Goal: Task Accomplishment & Management: Manage account settings

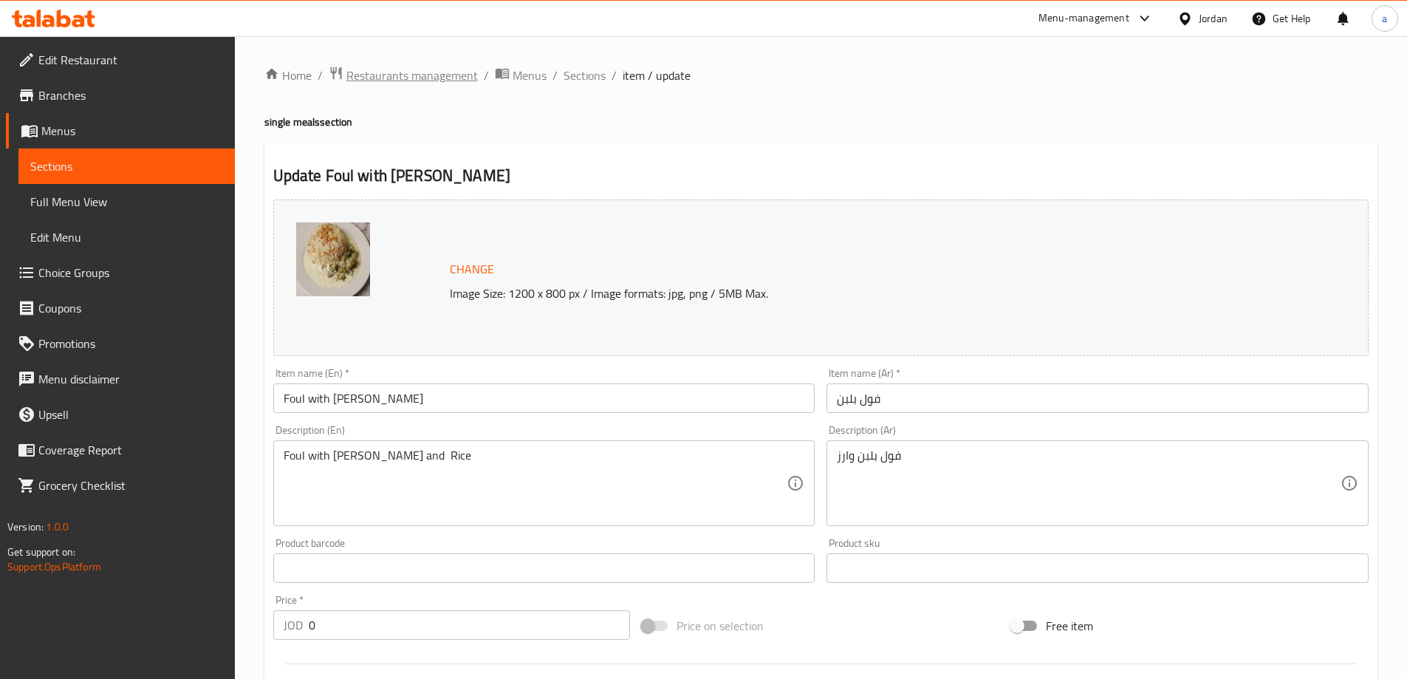
click at [402, 74] on span "Restaurants management" at bounding box center [411, 75] width 131 height 18
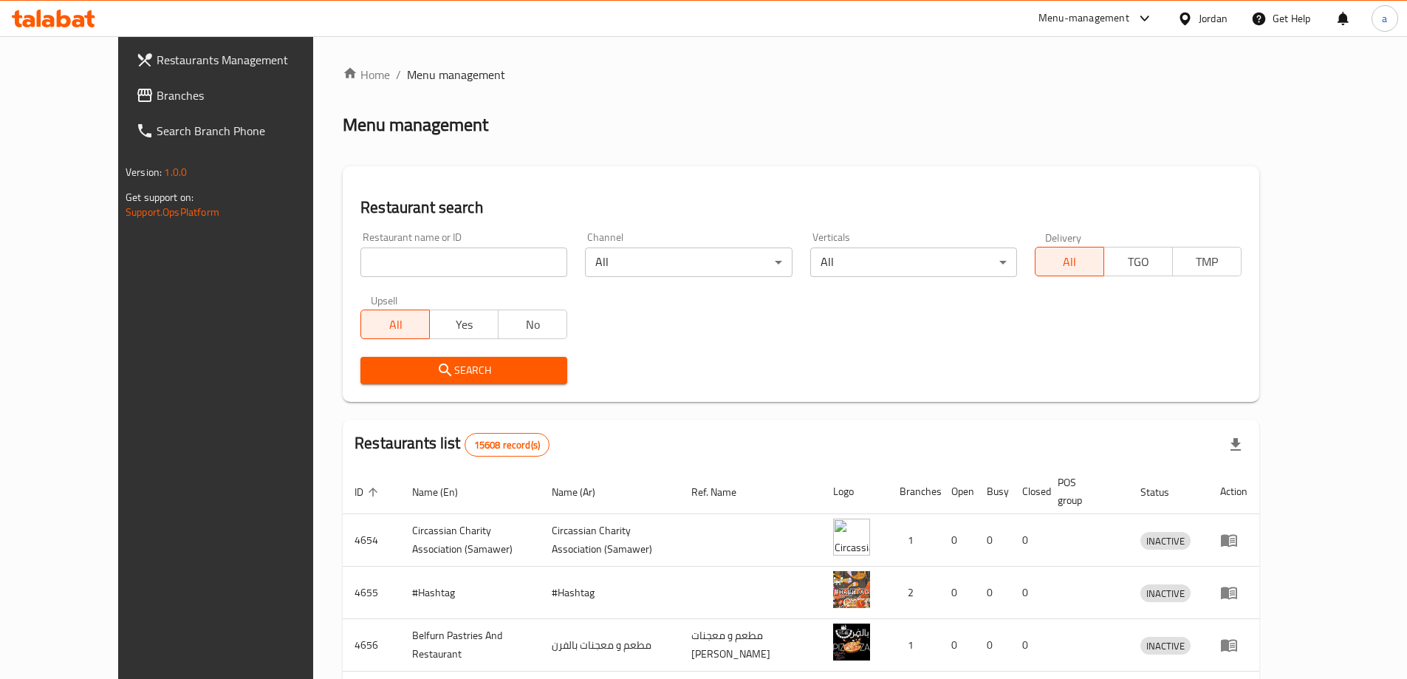
click at [157, 95] on span "Branches" at bounding box center [249, 95] width 185 height 18
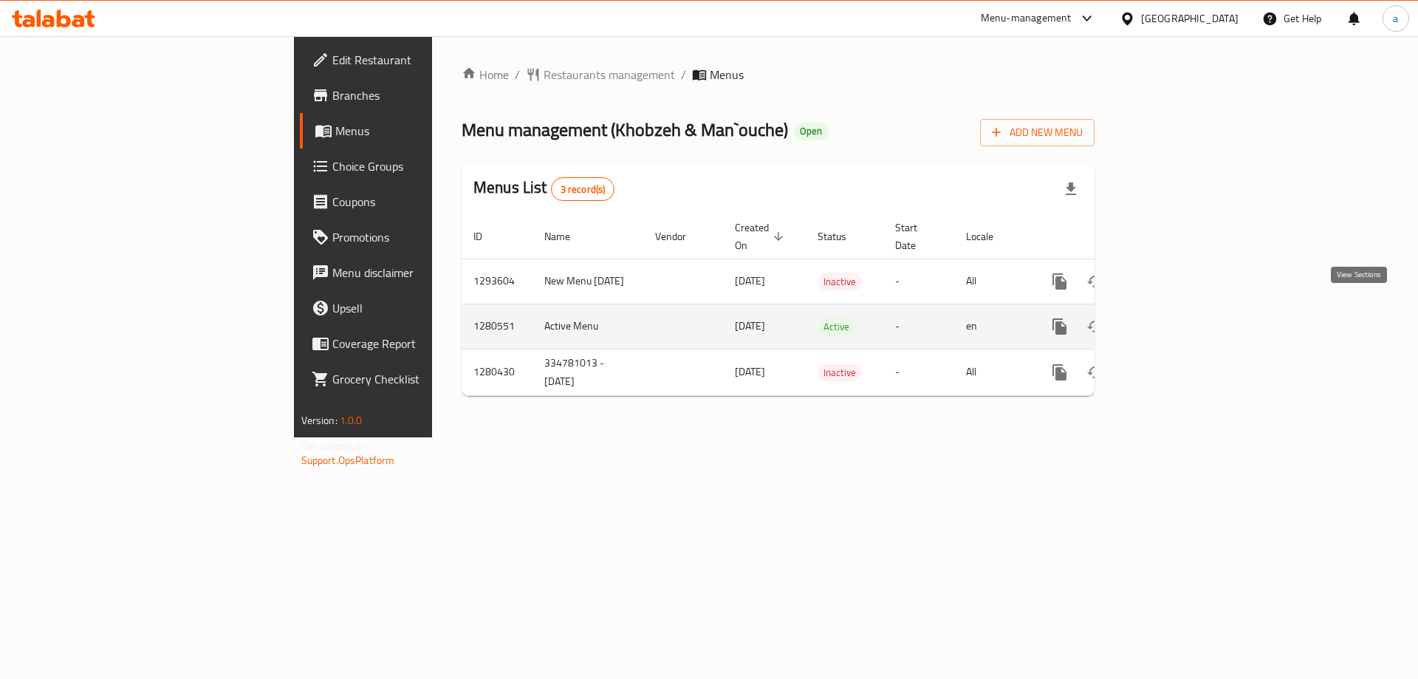
click at [1184, 318] on link "enhanced table" at bounding box center [1166, 326] width 35 height 35
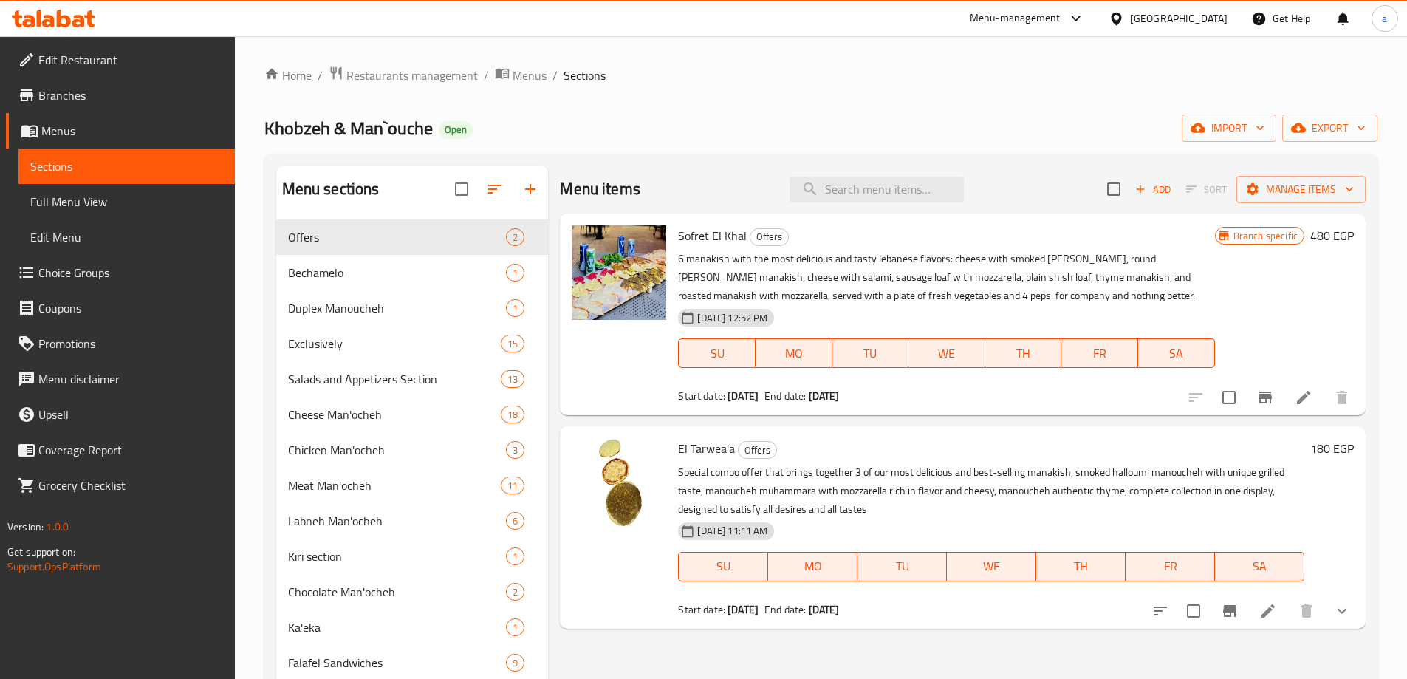
click at [134, 261] on link "Choice Groups" at bounding box center [120, 272] width 229 height 35
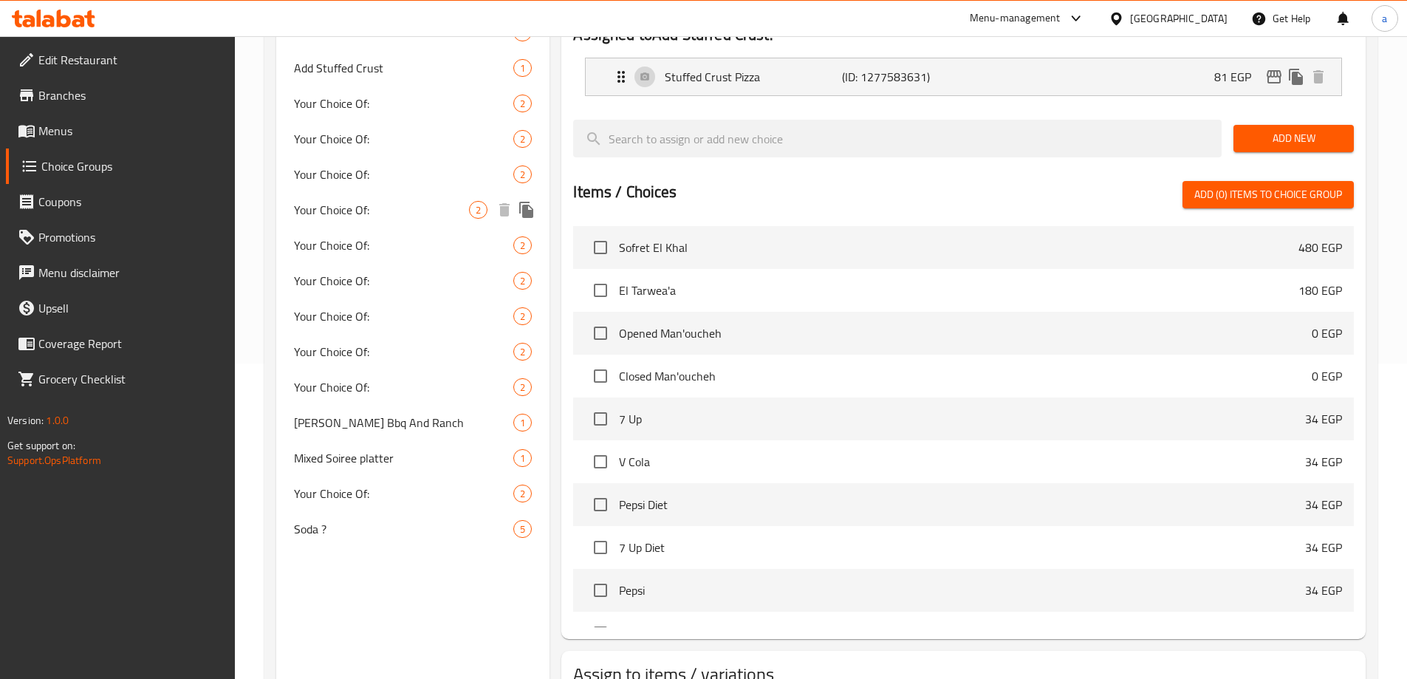
scroll to position [385, 0]
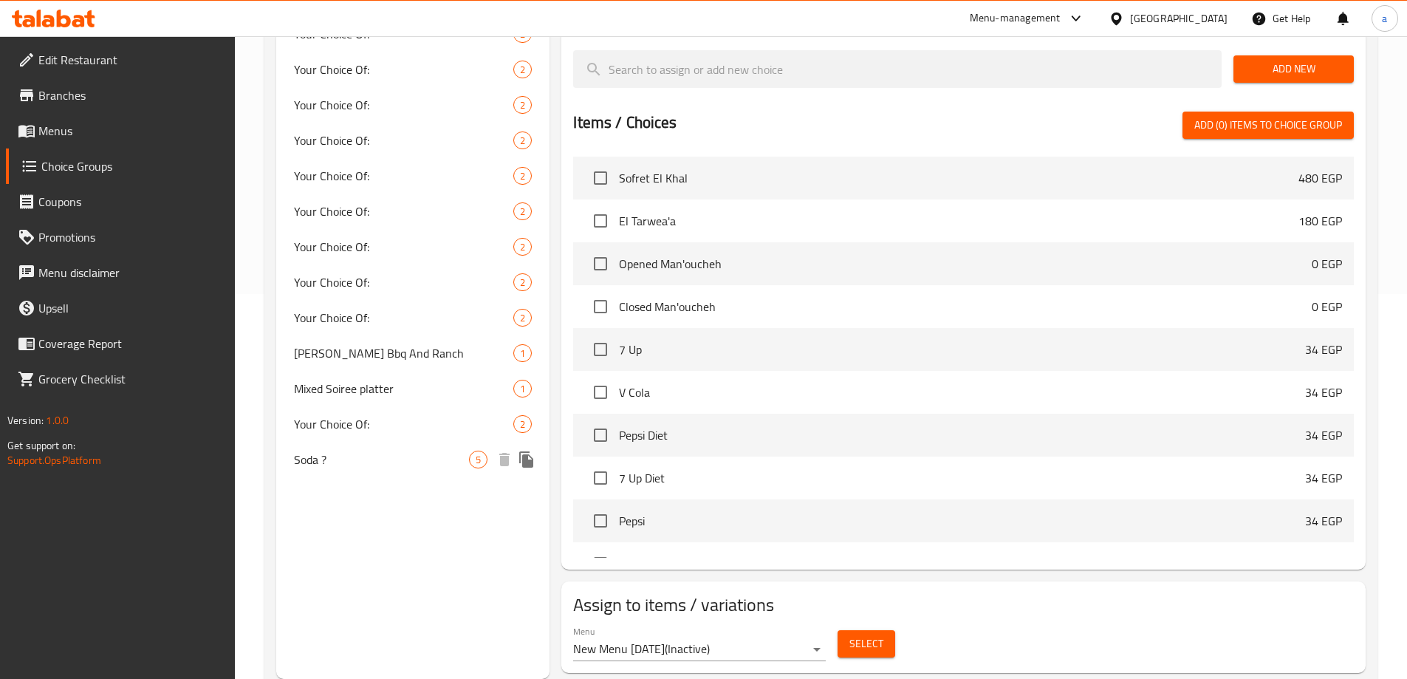
click at [365, 467] on span "Soda ?" at bounding box center [382, 460] width 176 height 18
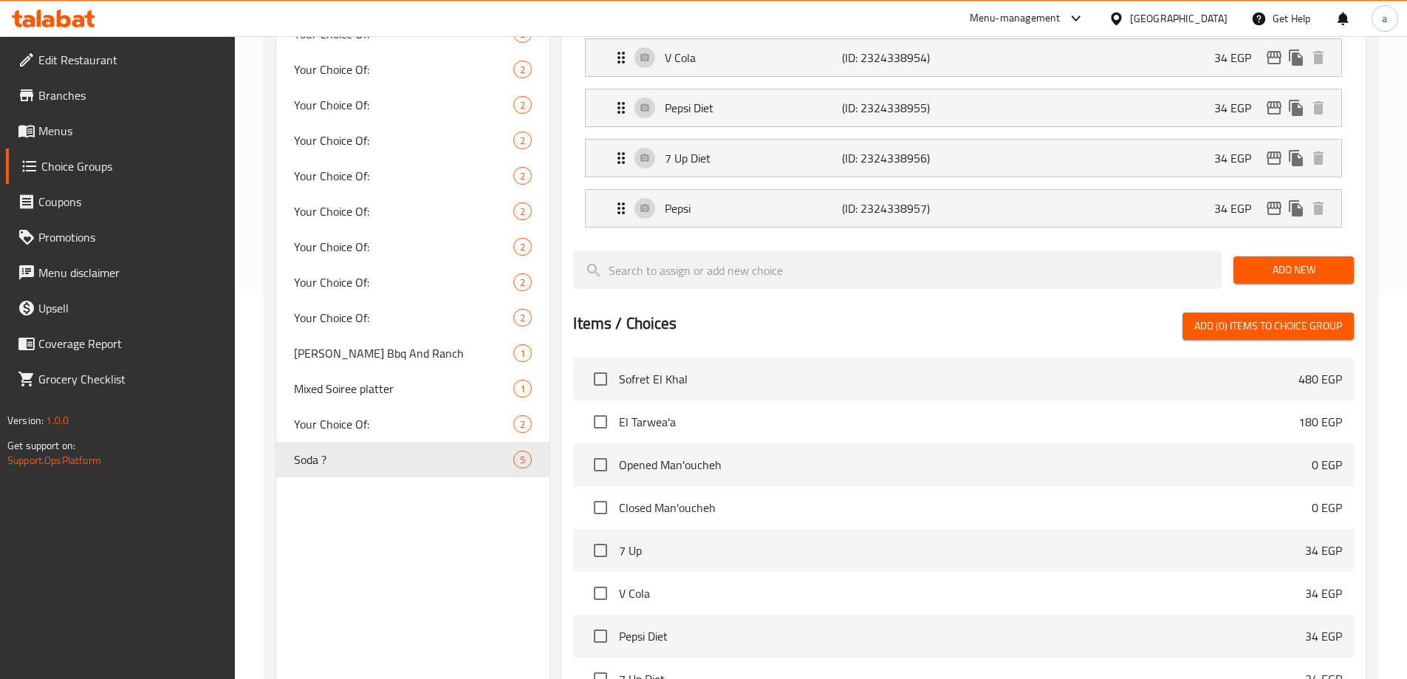
type input "Soda ?"
type input "صودا ؟"
type input "0"
type input "5"
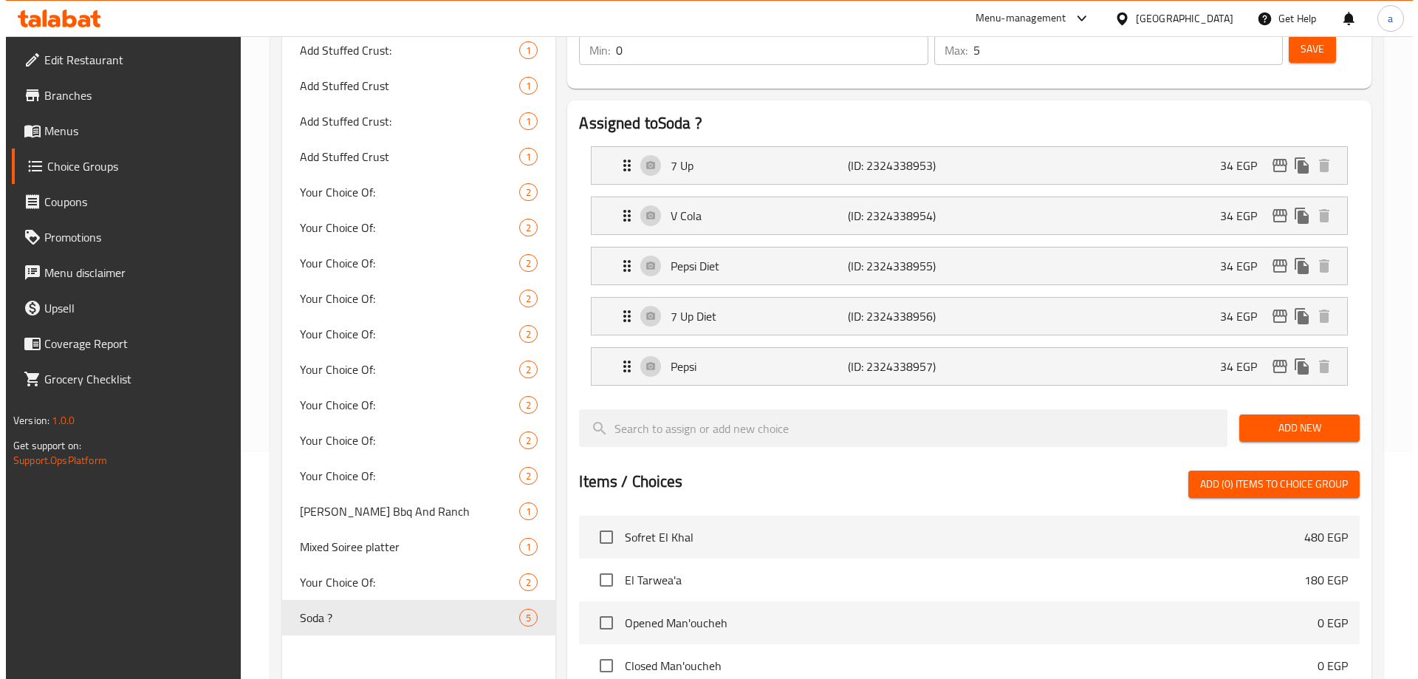
scroll to position [0, 0]
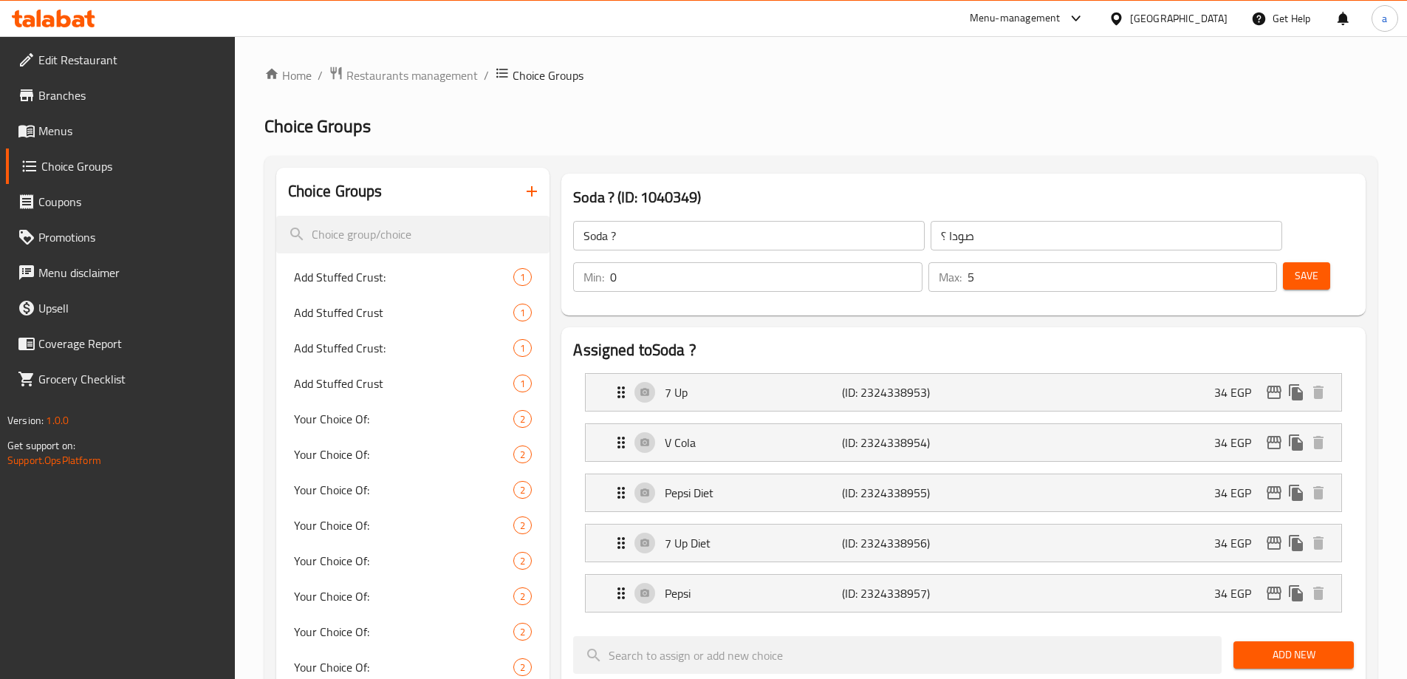
click at [900, 168] on div "Soda ? (ID: 1040349) Soda ? ​ صودا ؟ ​ Min: 0 ​ Max: 5 ​ Save" at bounding box center [963, 245] width 816 height 154
click at [420, 75] on span "Restaurants management" at bounding box center [411, 75] width 131 height 18
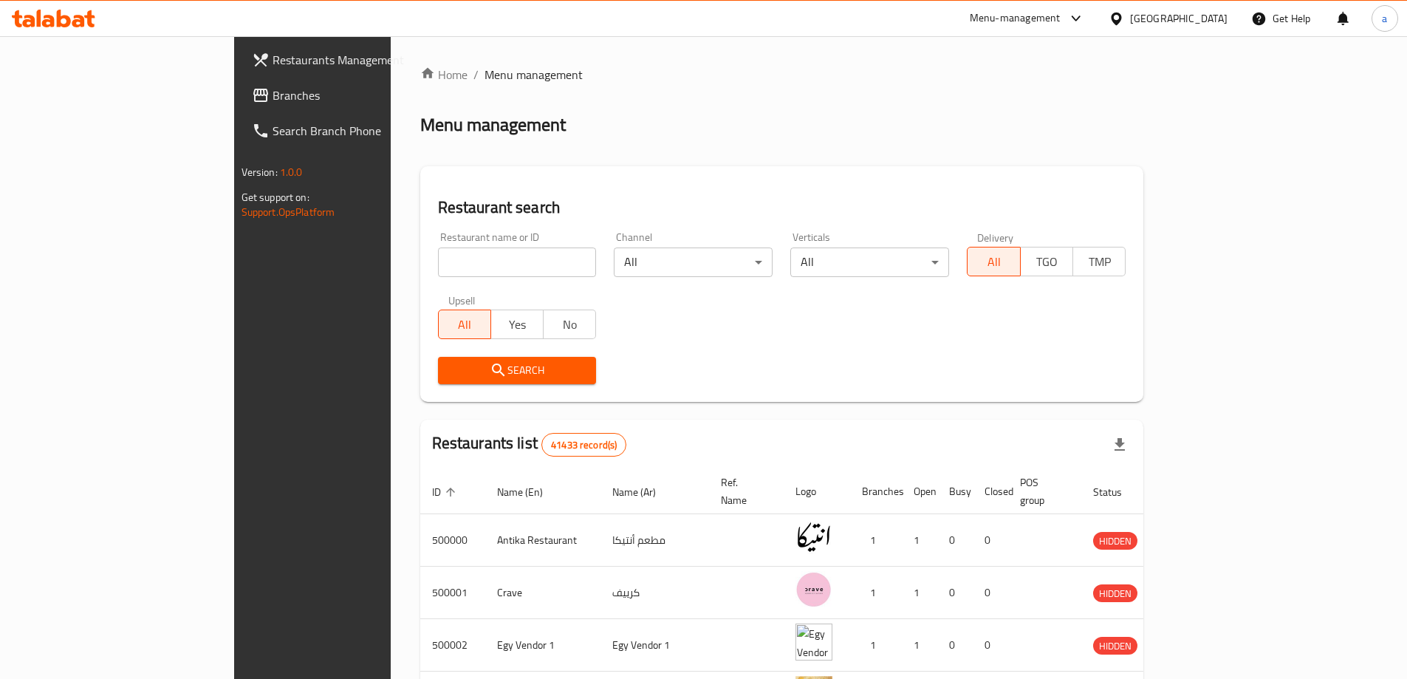
click at [240, 85] on link "Branches" at bounding box center [354, 95] width 229 height 35
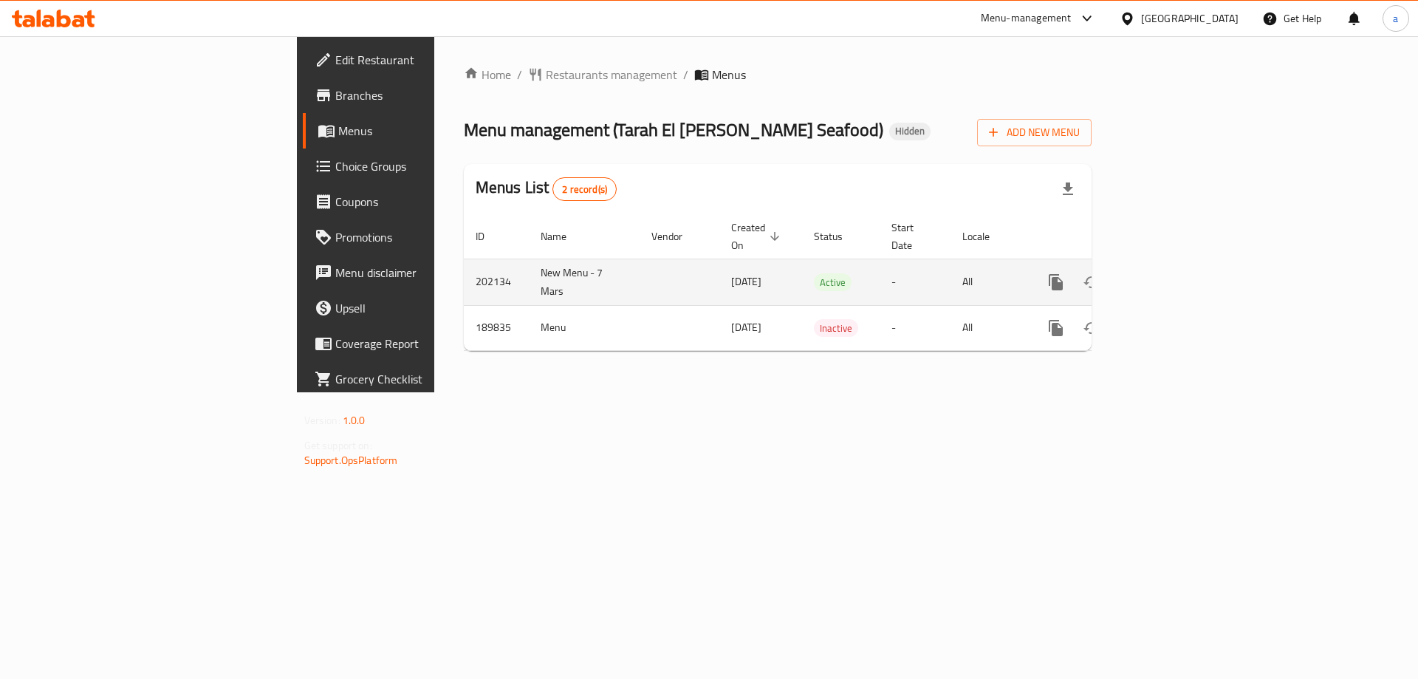
click at [1171, 273] on icon "enhanced table" at bounding box center [1163, 282] width 18 height 18
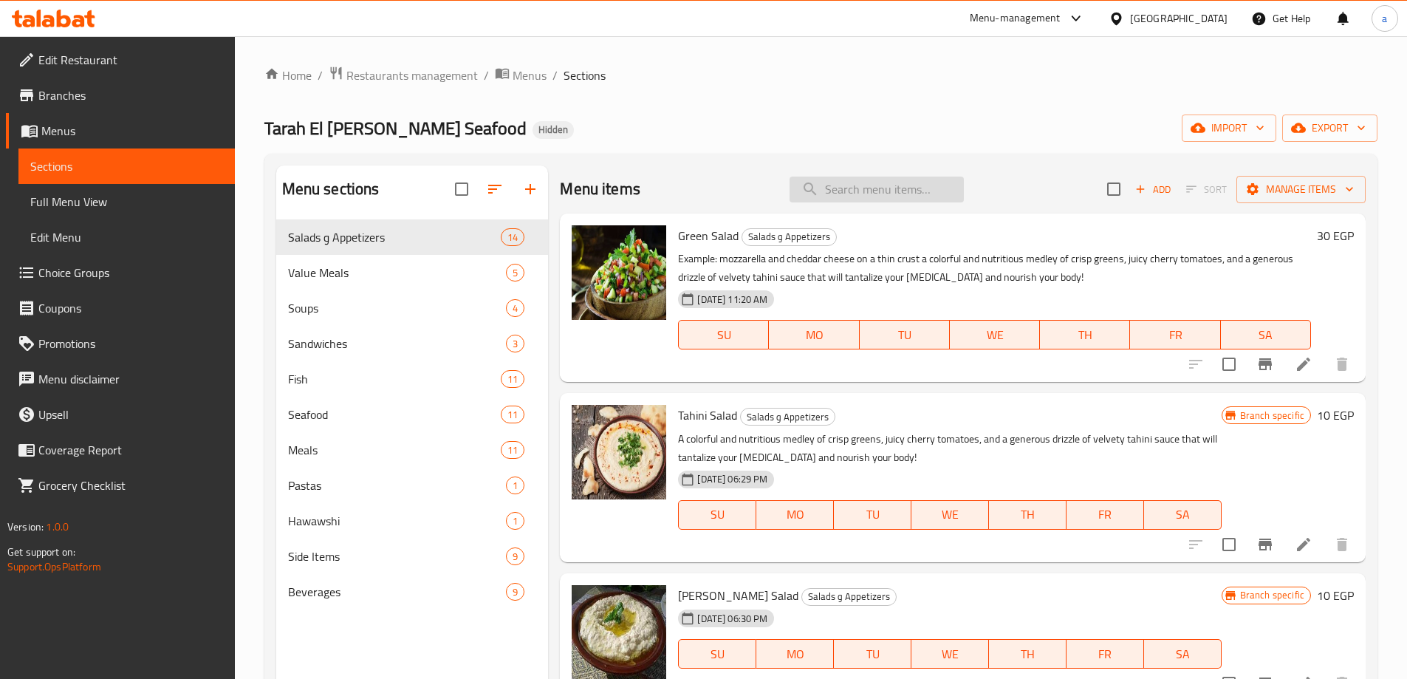
click at [897, 196] on input "search" at bounding box center [877, 190] width 174 height 26
paste input "جمبري كبير سويسي"
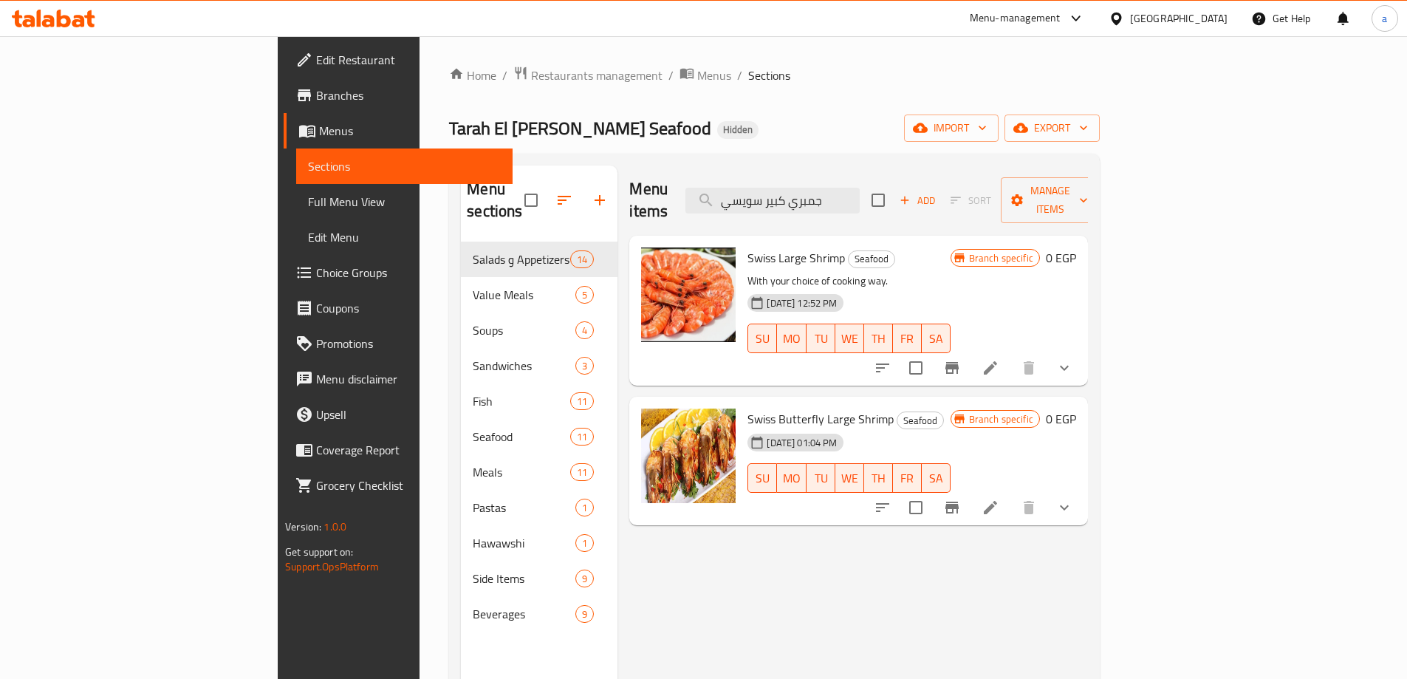
type input "جمبري كبير سويسي"
click at [1011, 355] on li at bounding box center [990, 368] width 41 height 27
